Goal: Transaction & Acquisition: Purchase product/service

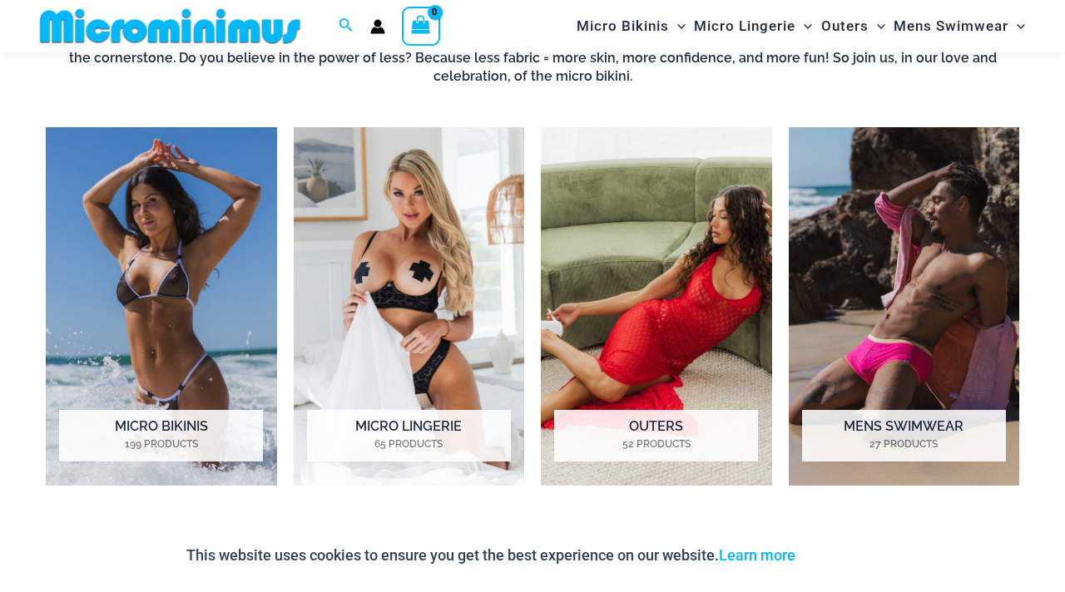
scroll to position [1124, 0]
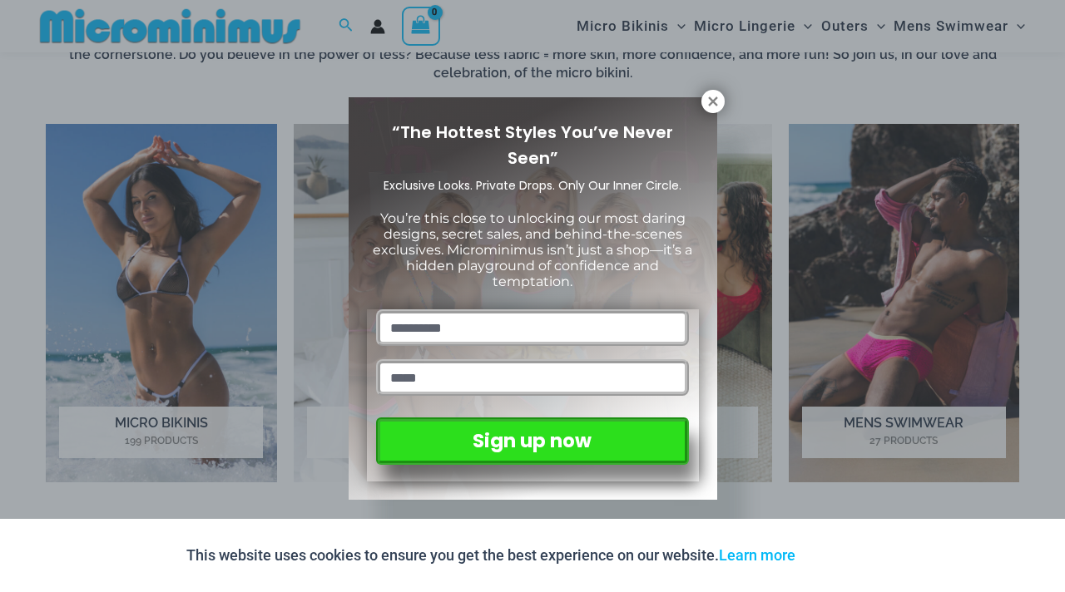
click at [156, 309] on div "“The Hottest Styles You’ve Never Seen” Exclusive Looks. Private Drops. Only Our…" at bounding box center [532, 296] width 1065 height 592
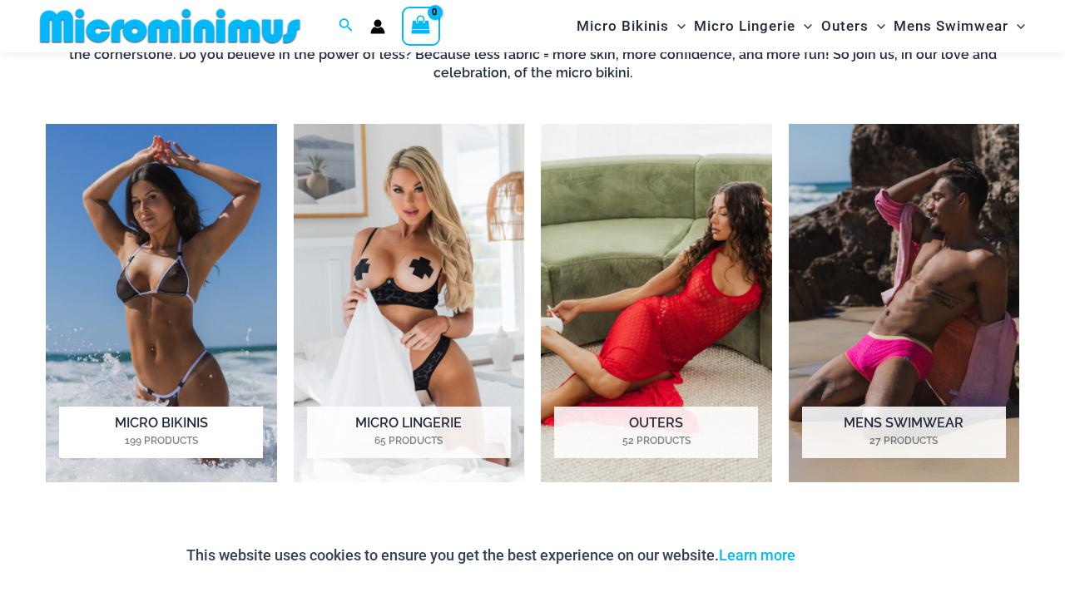
click at [204, 435] on mark "199 Products" at bounding box center [161, 440] width 204 height 15
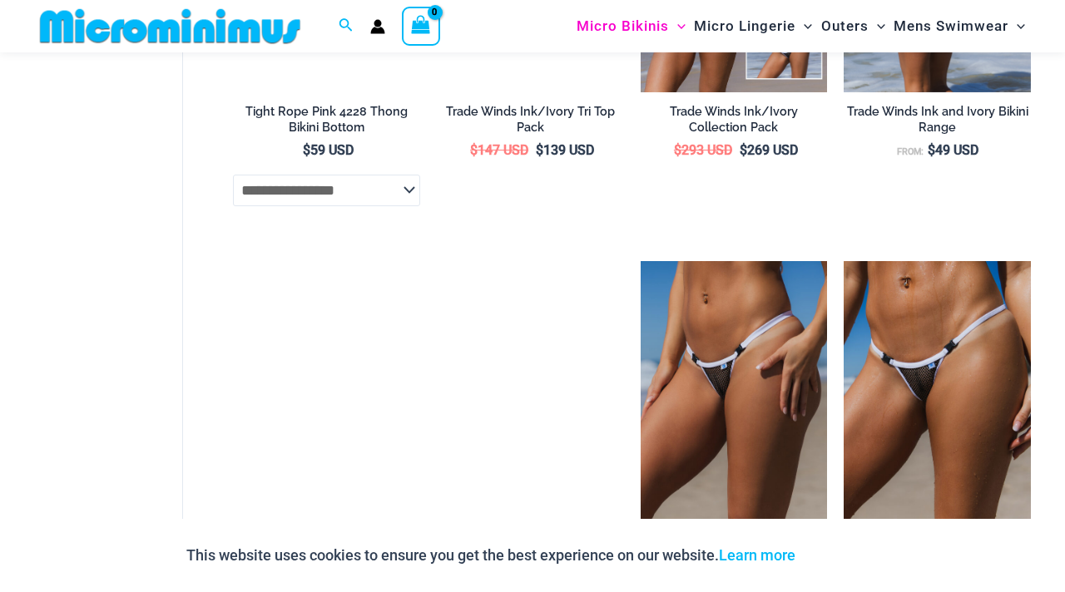
scroll to position [2153, 0]
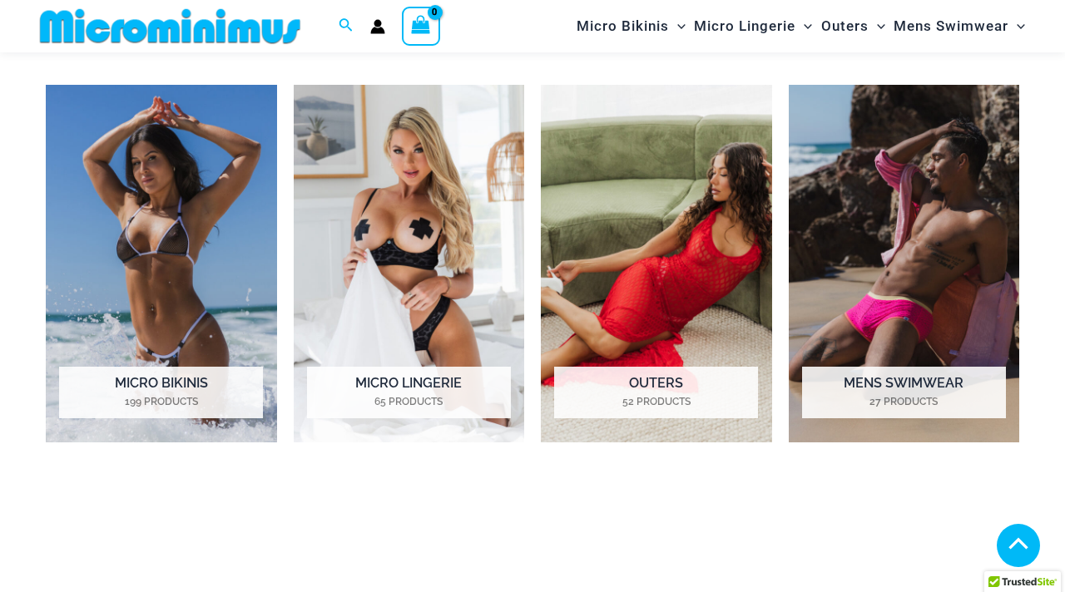
scroll to position [1122, 0]
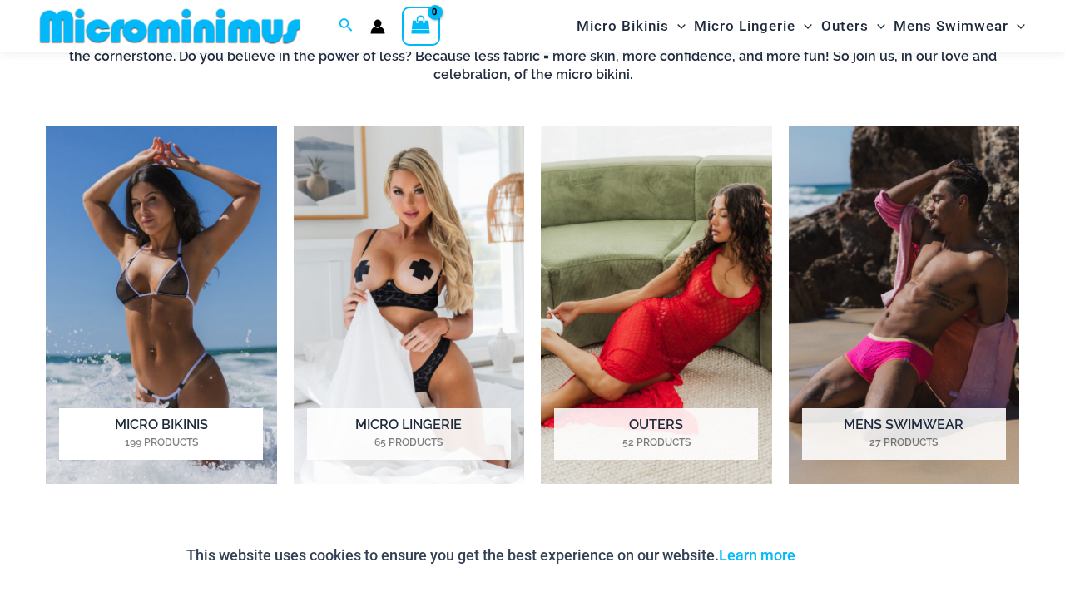
click at [168, 272] on img "Visit product category Micro Bikinis" at bounding box center [161, 305] width 231 height 359
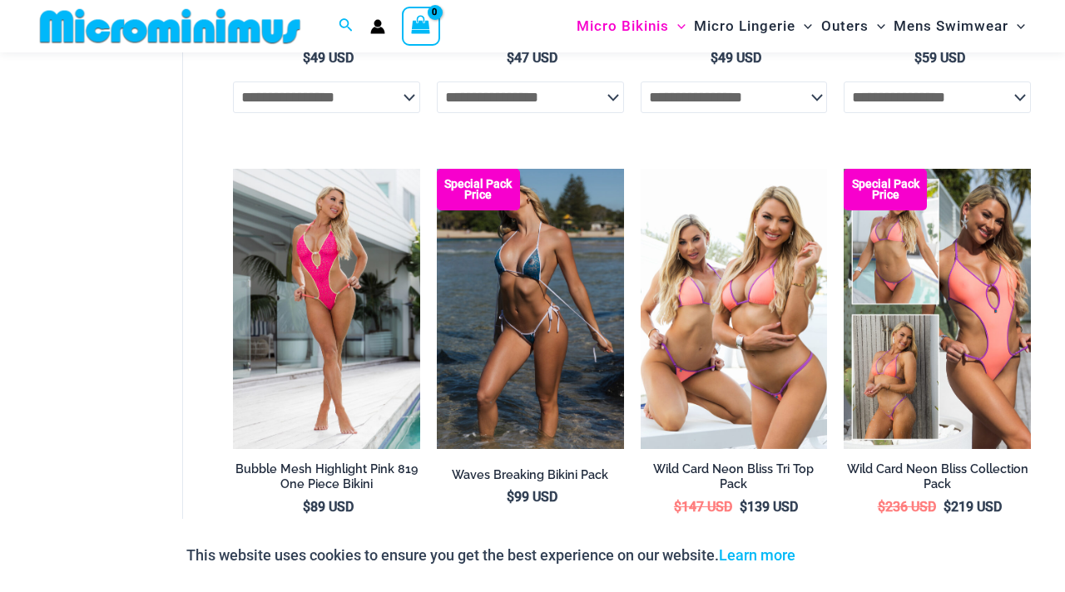
scroll to position [3625, 0]
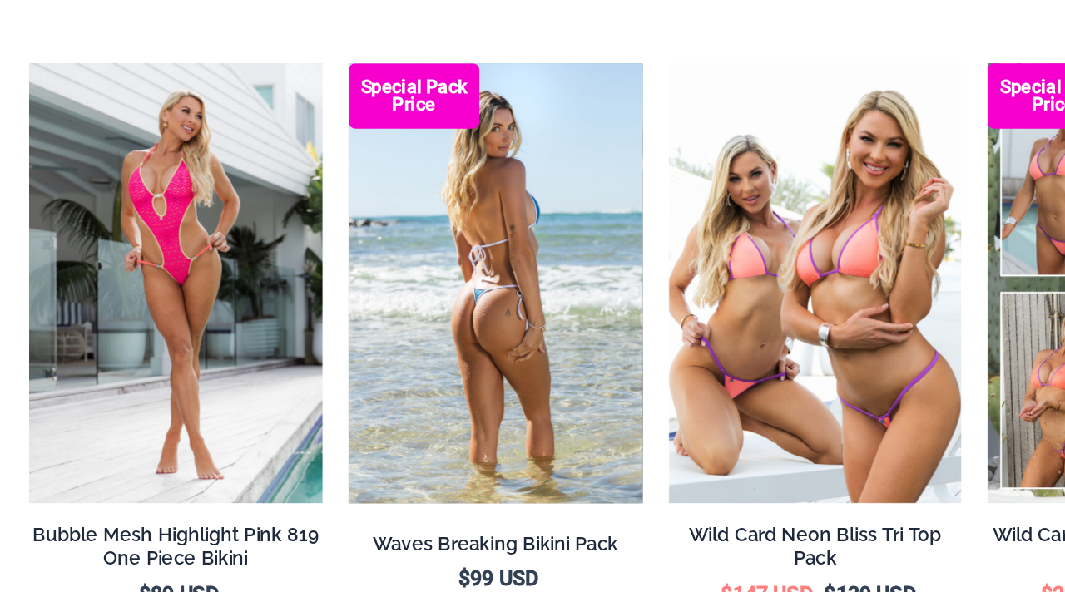
click at [602, 201] on img at bounding box center [530, 275] width 187 height 280
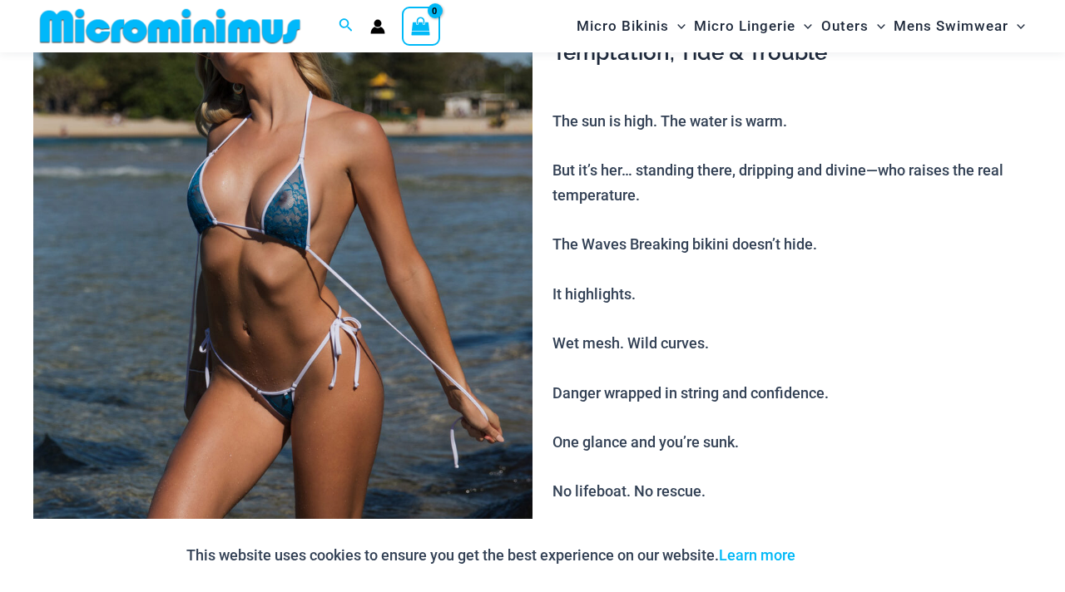
scroll to position [211, 0]
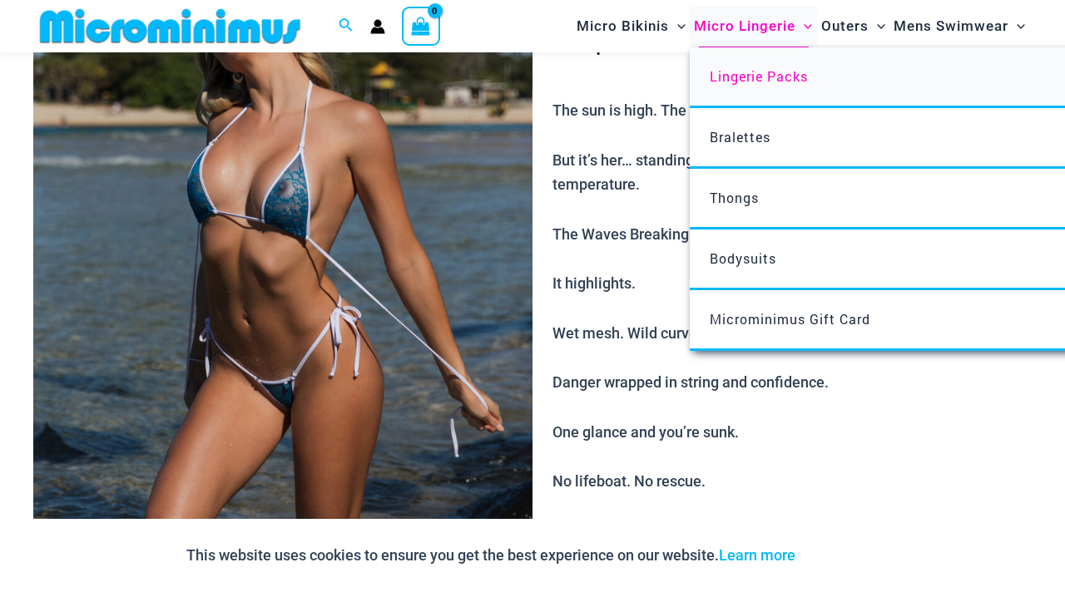
click at [750, 84] on span "Lingerie Packs" at bounding box center [759, 75] width 98 height 17
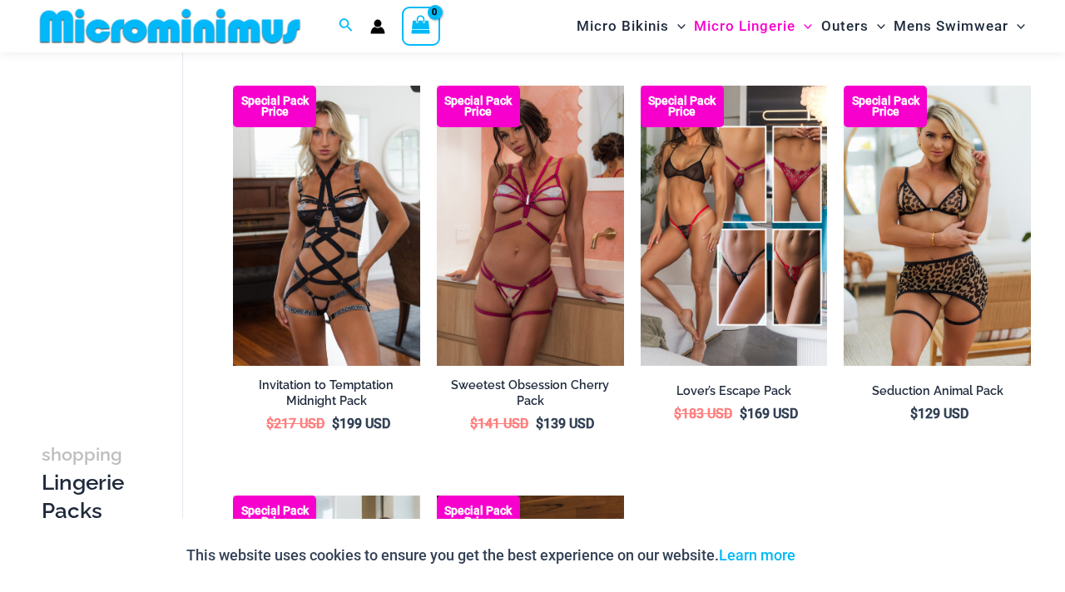
scroll to position [1304, 0]
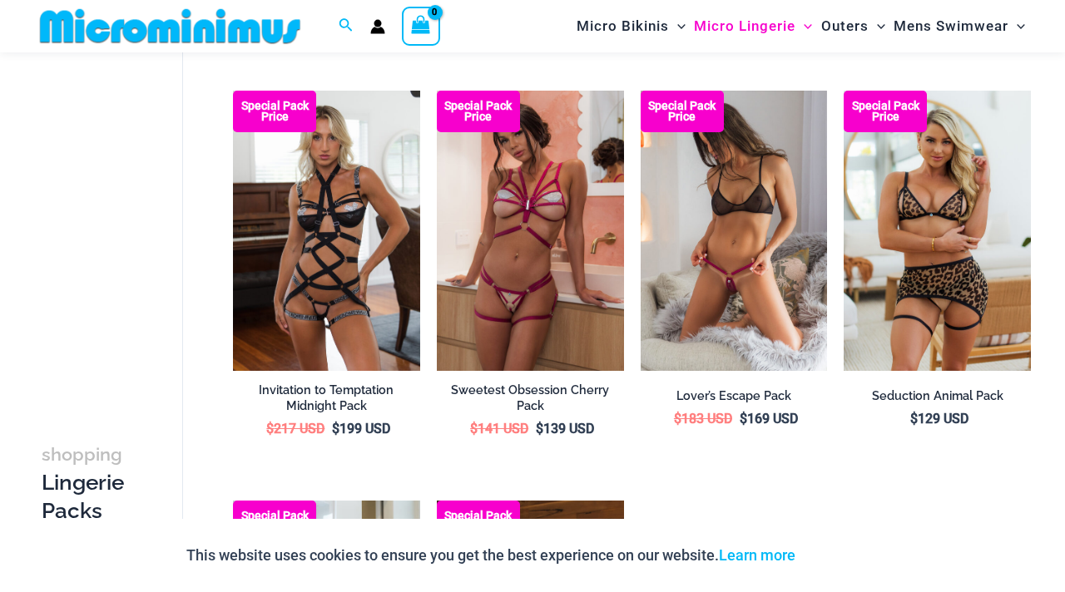
click at [769, 235] on img at bounding box center [734, 231] width 187 height 280
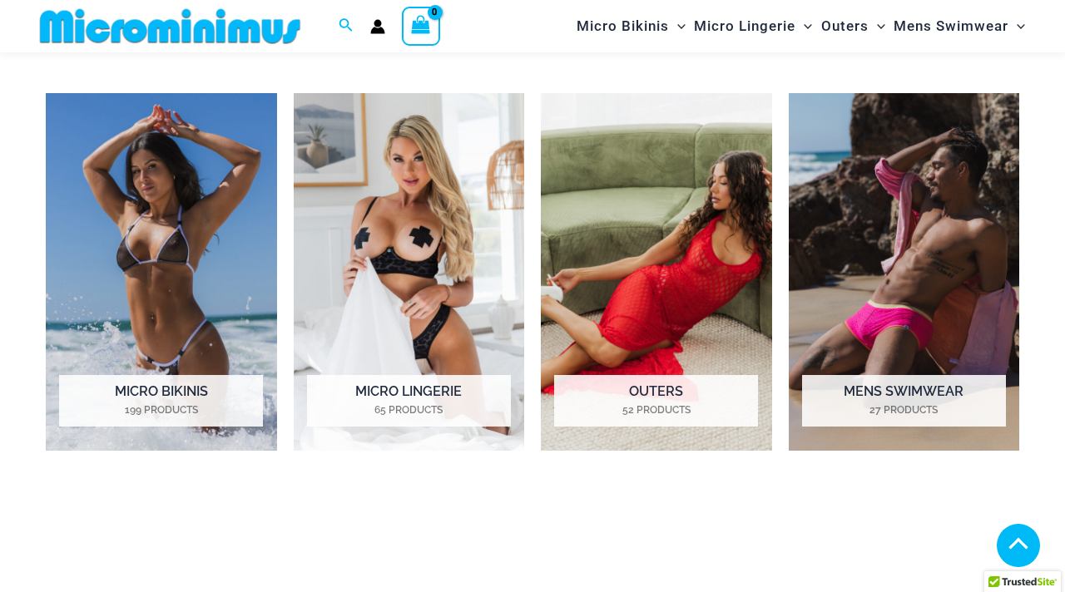
scroll to position [1164, 0]
